Goal: Transaction & Acquisition: Purchase product/service

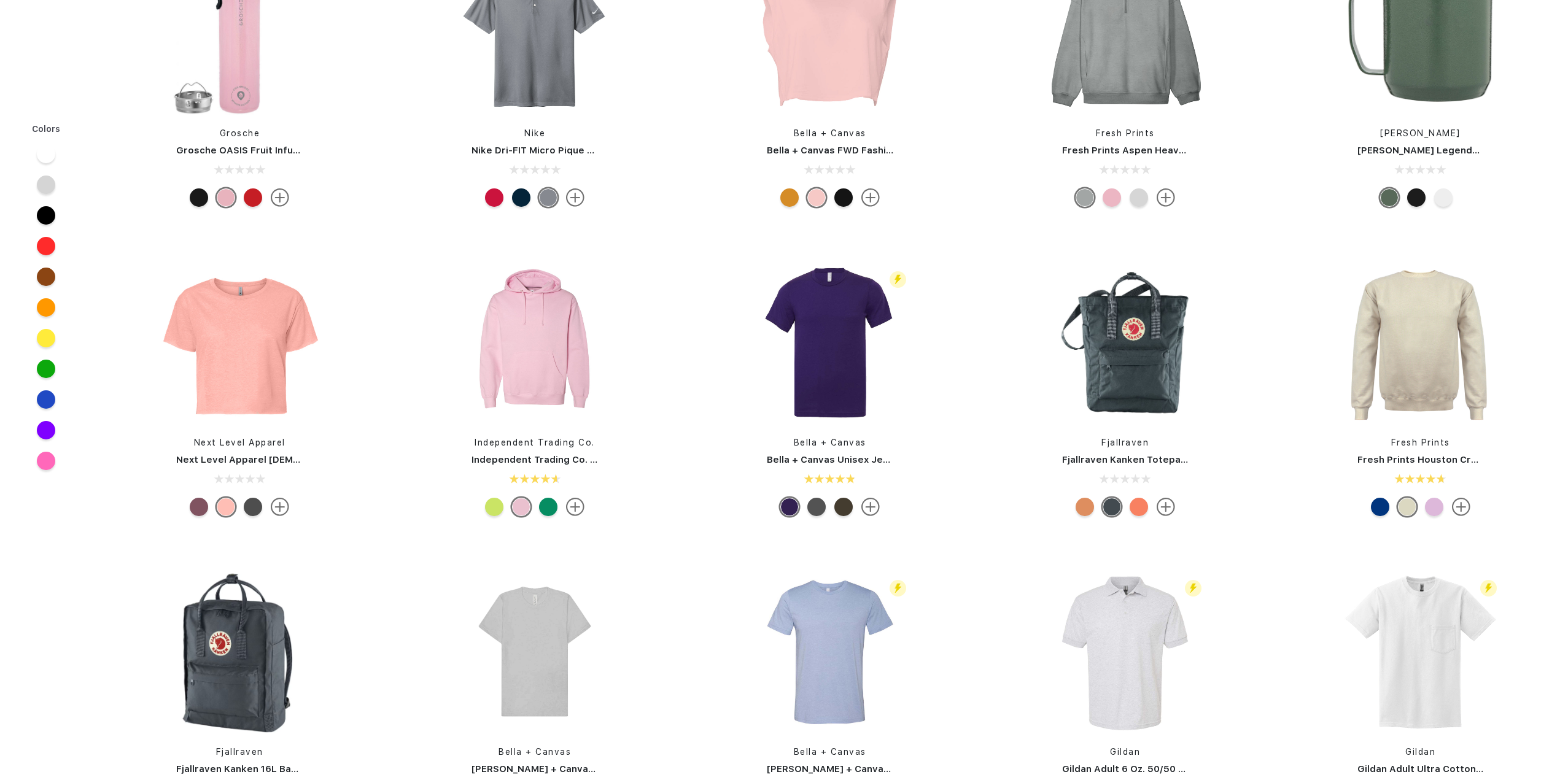
scroll to position [246, 0]
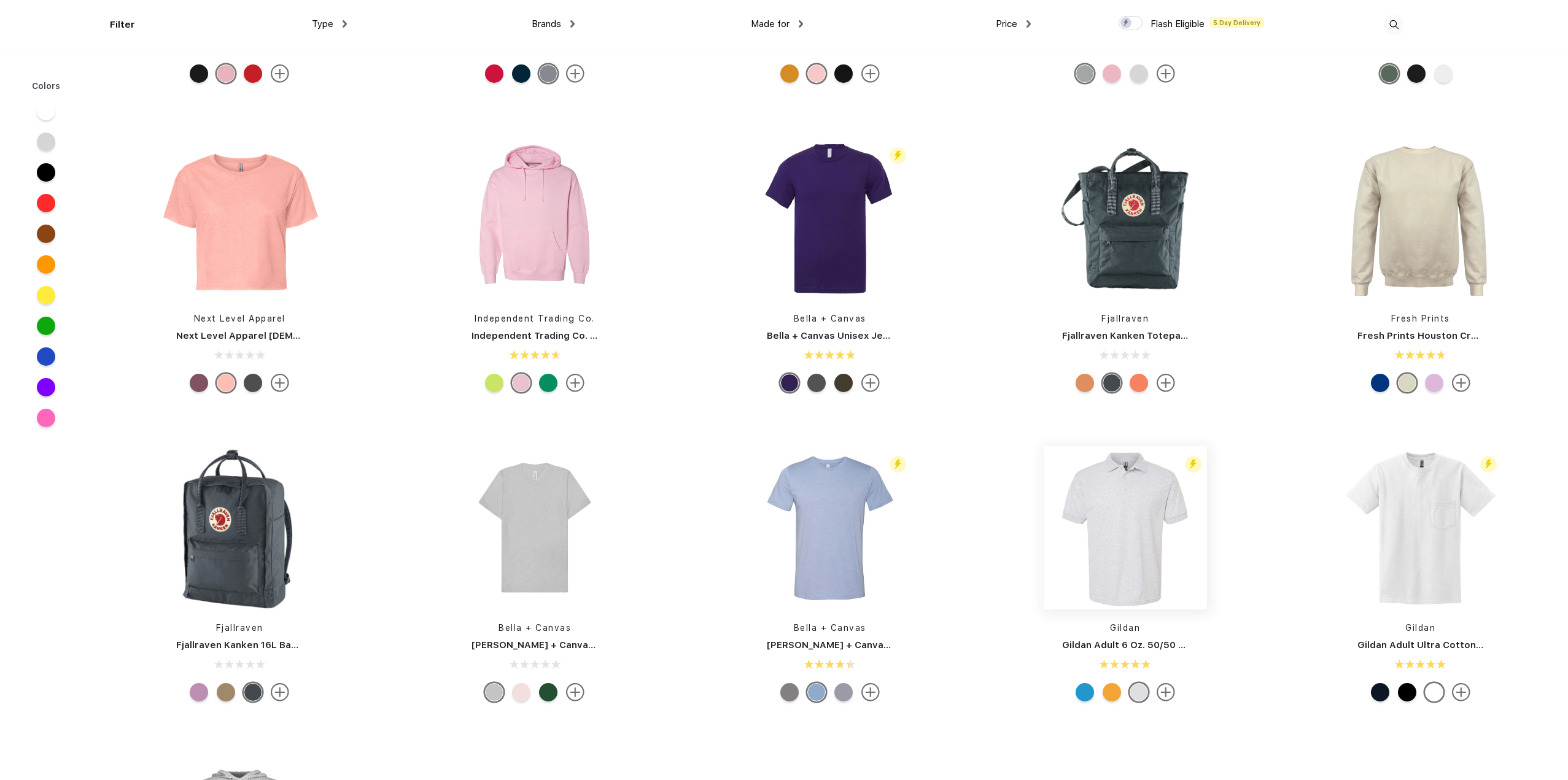
click at [1112, 538] on img at bounding box center [1125, 528] width 163 height 163
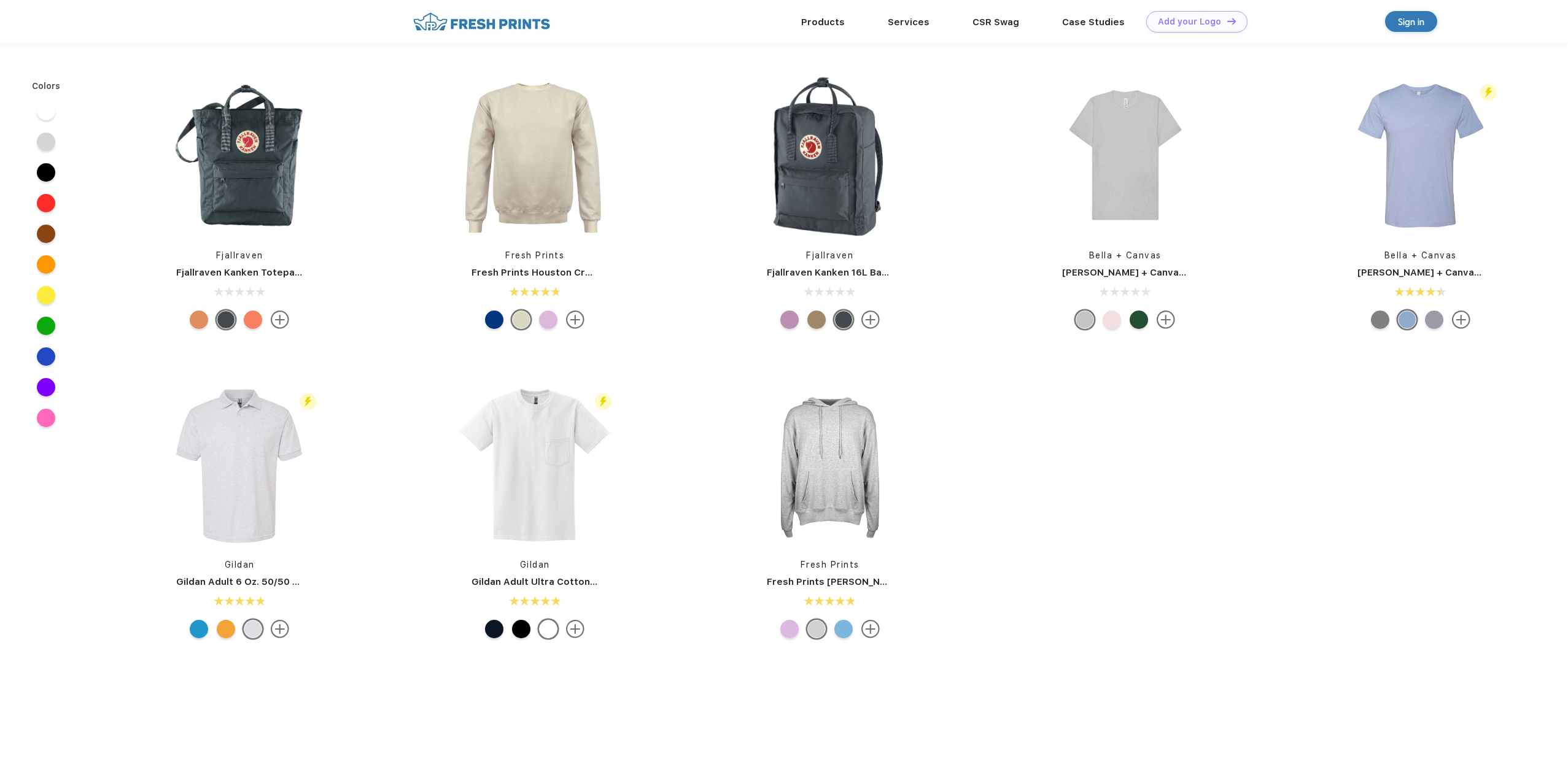
scroll to position [246, 0]
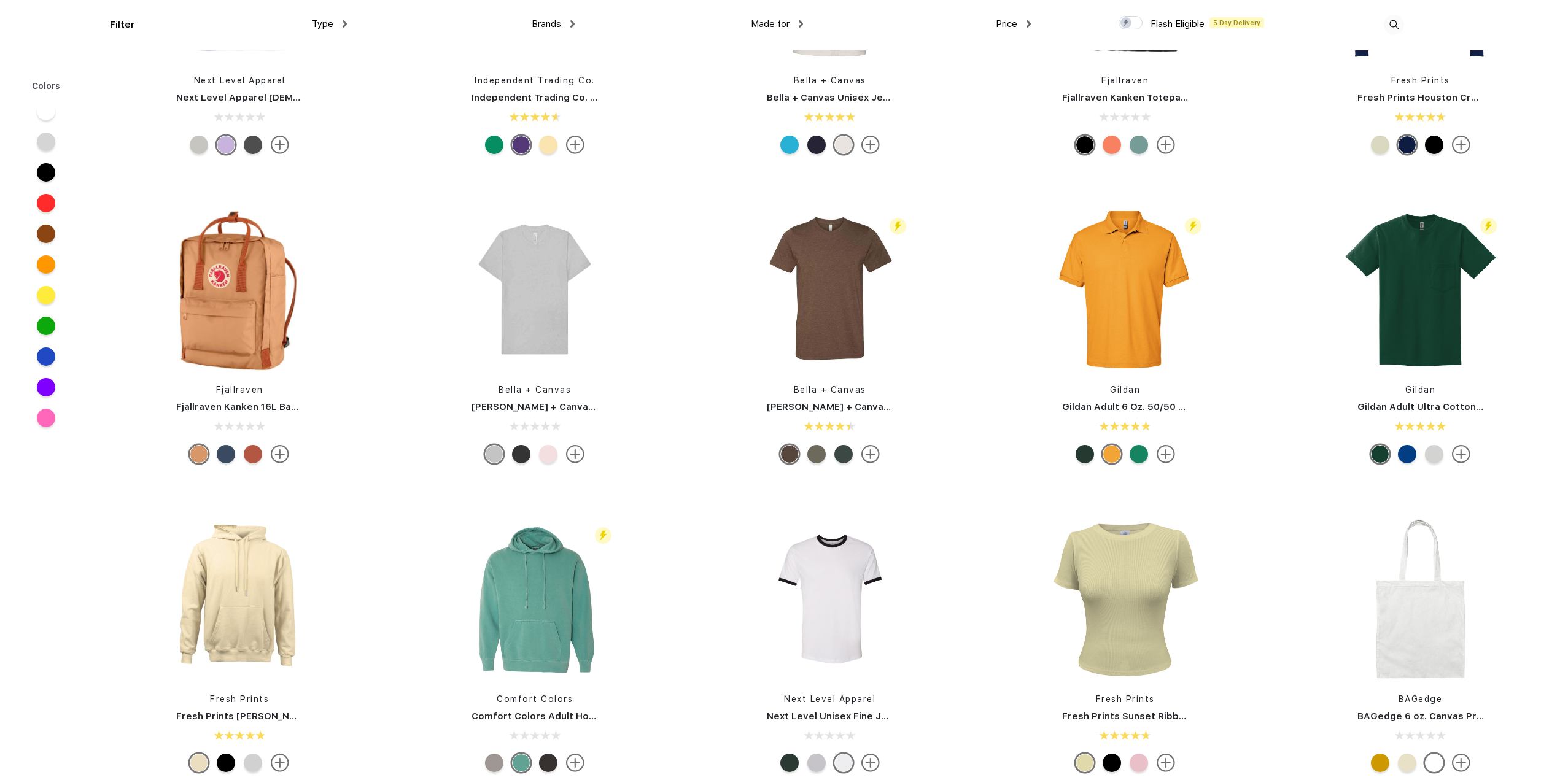
scroll to position [491, 0]
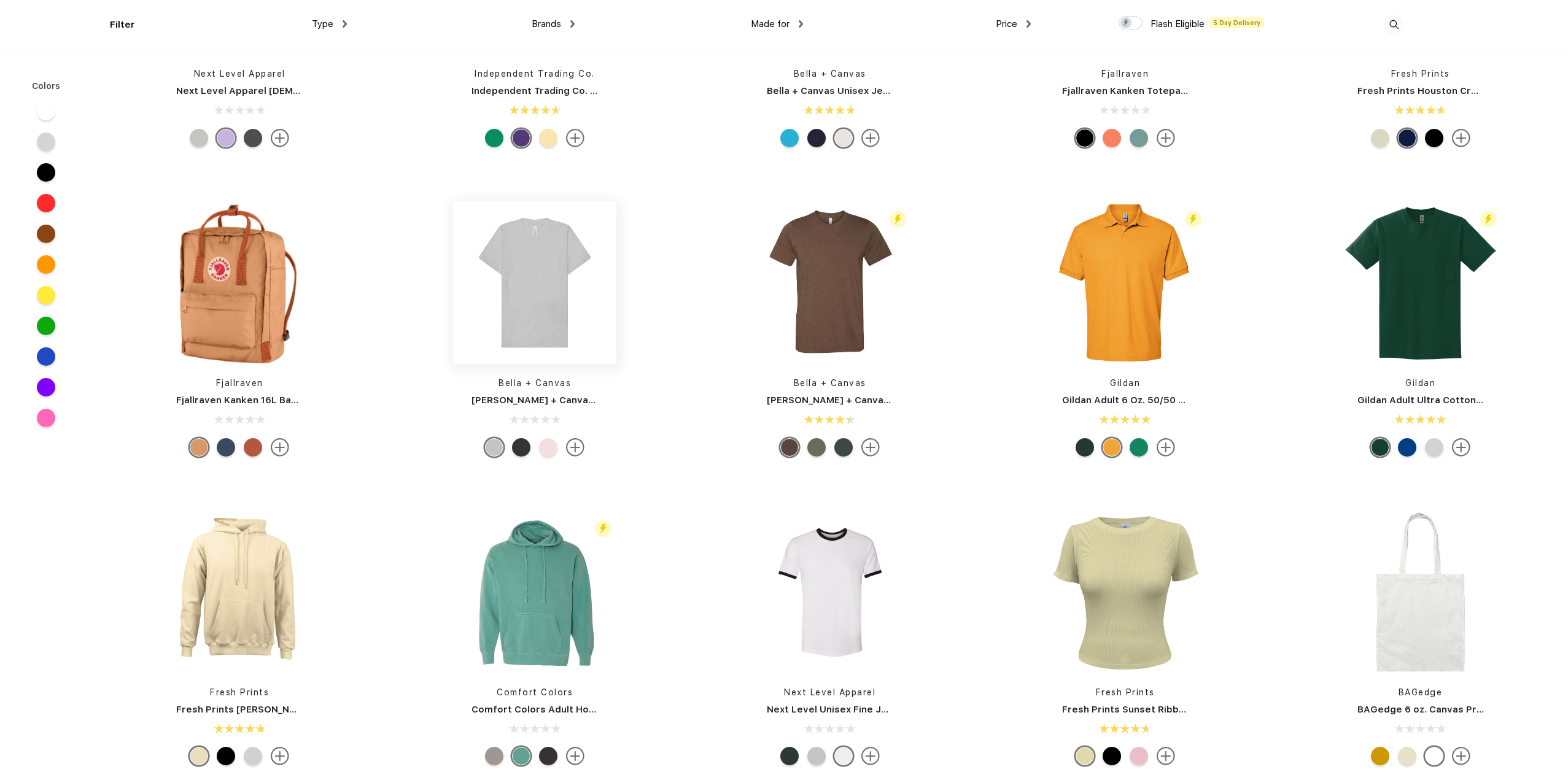
click at [532, 291] on img at bounding box center [534, 283] width 163 height 163
